Goal: Find specific page/section: Find specific page/section

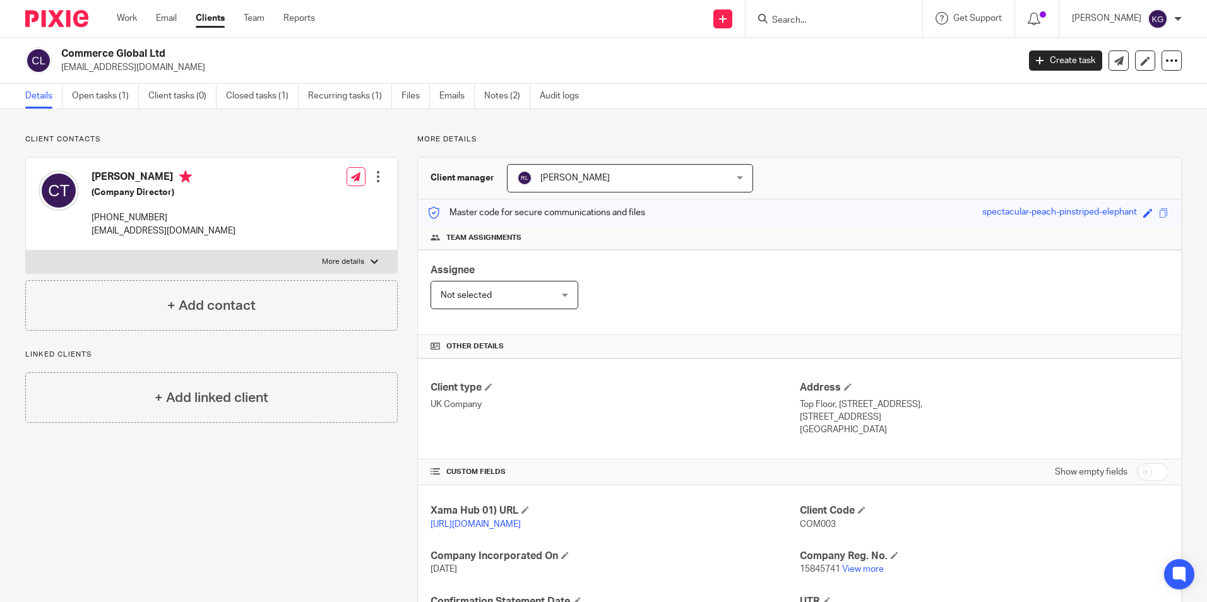
scroll to position [166, 0]
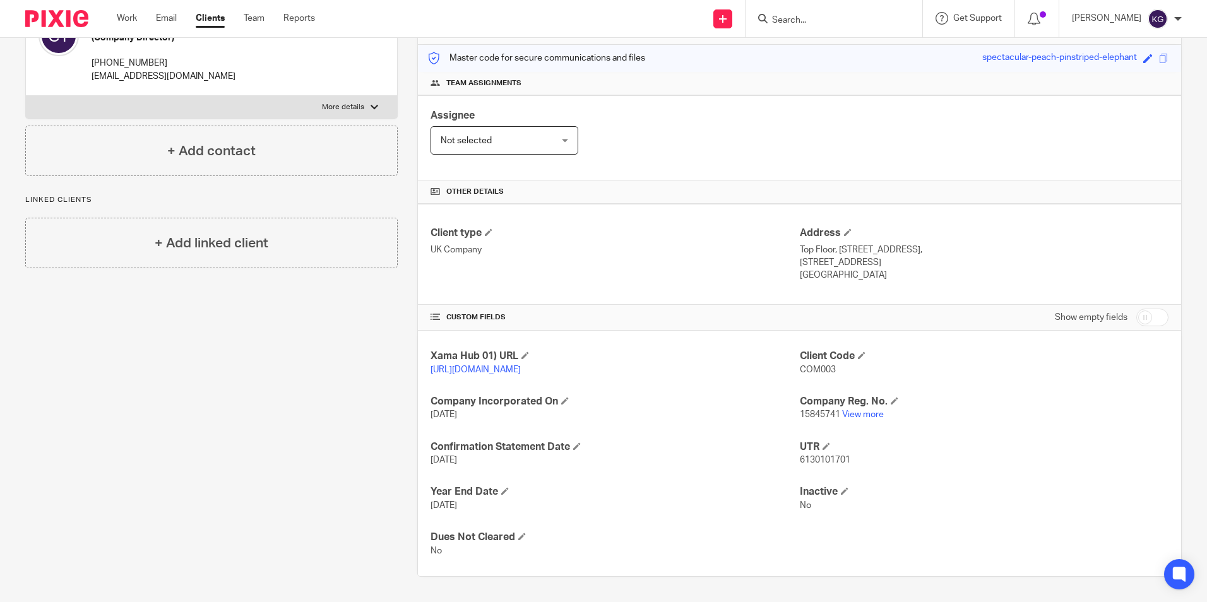
click at [807, 11] on form at bounding box center [838, 19] width 134 height 16
click at [810, 17] on input "Search" at bounding box center [828, 20] width 114 height 11
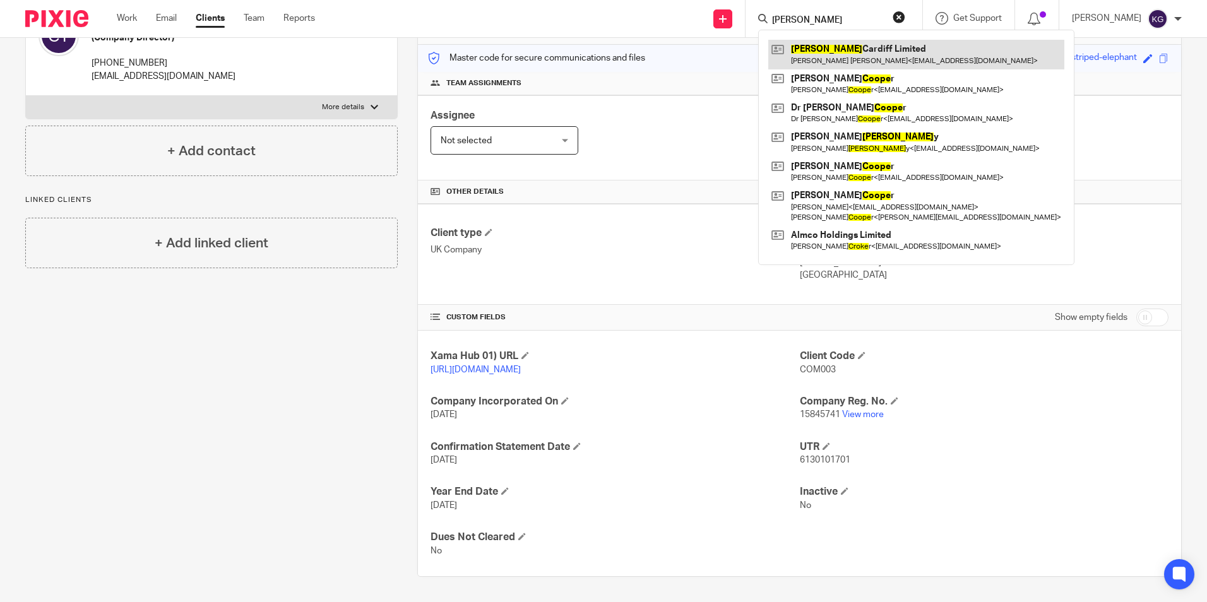
type input "cooke"
click at [851, 54] on link at bounding box center [916, 54] width 296 height 29
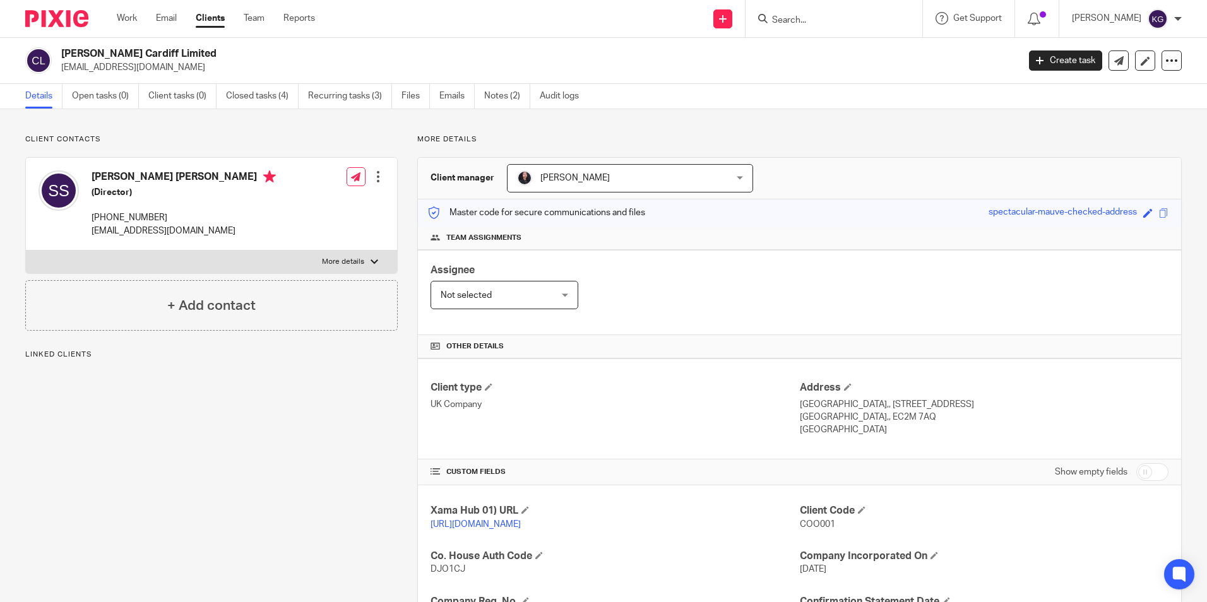
scroll to position [213, 0]
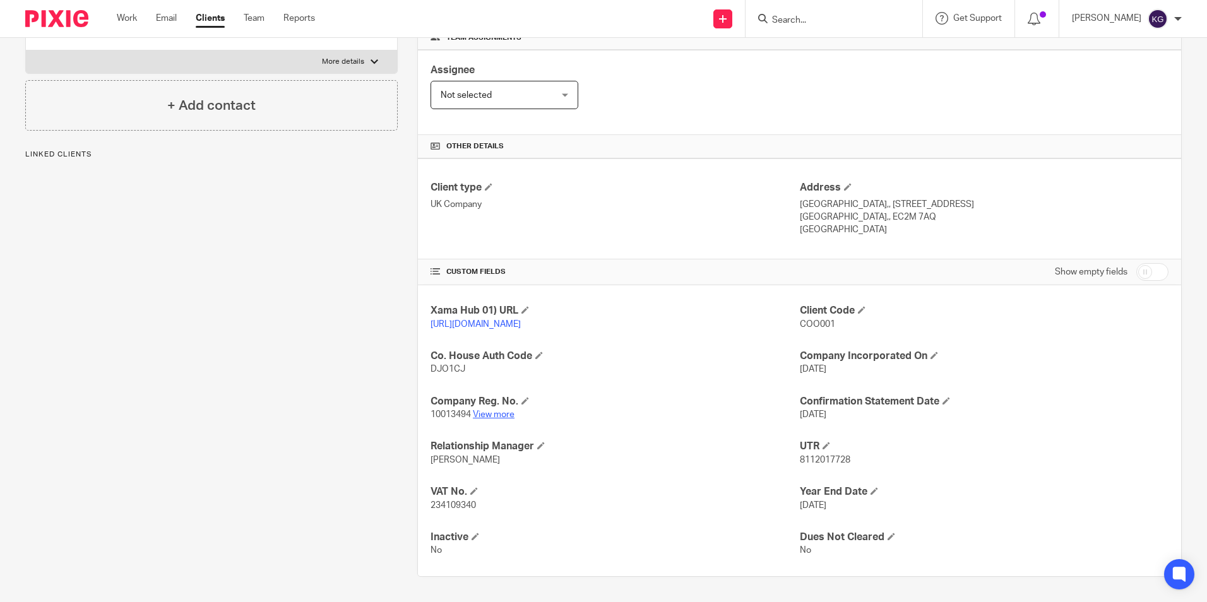
click at [489, 415] on link "View more" at bounding box center [494, 414] width 42 height 9
